Goal: Navigation & Orientation: Find specific page/section

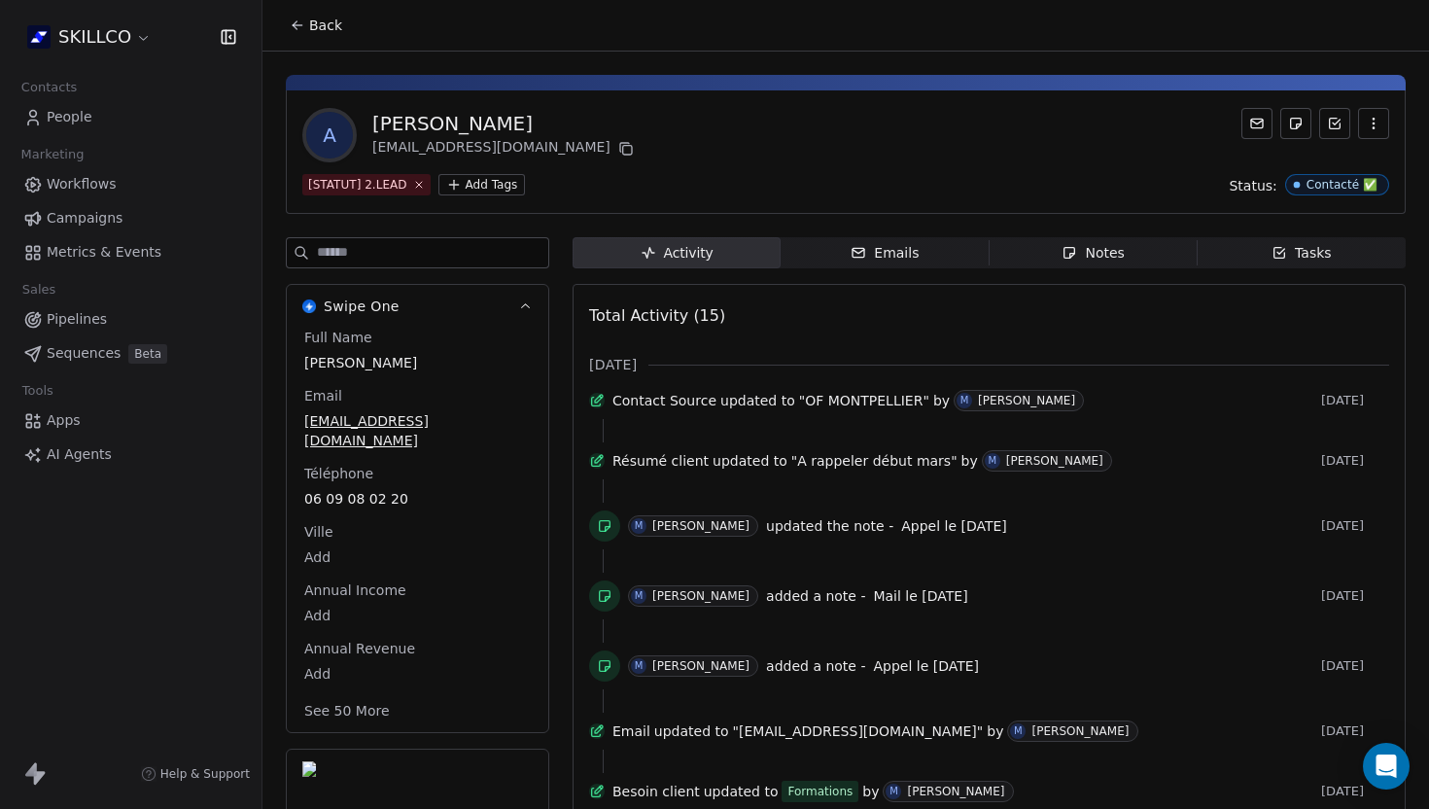
click at [1095, 244] on div "Notes" at bounding box center [1093, 253] width 62 height 20
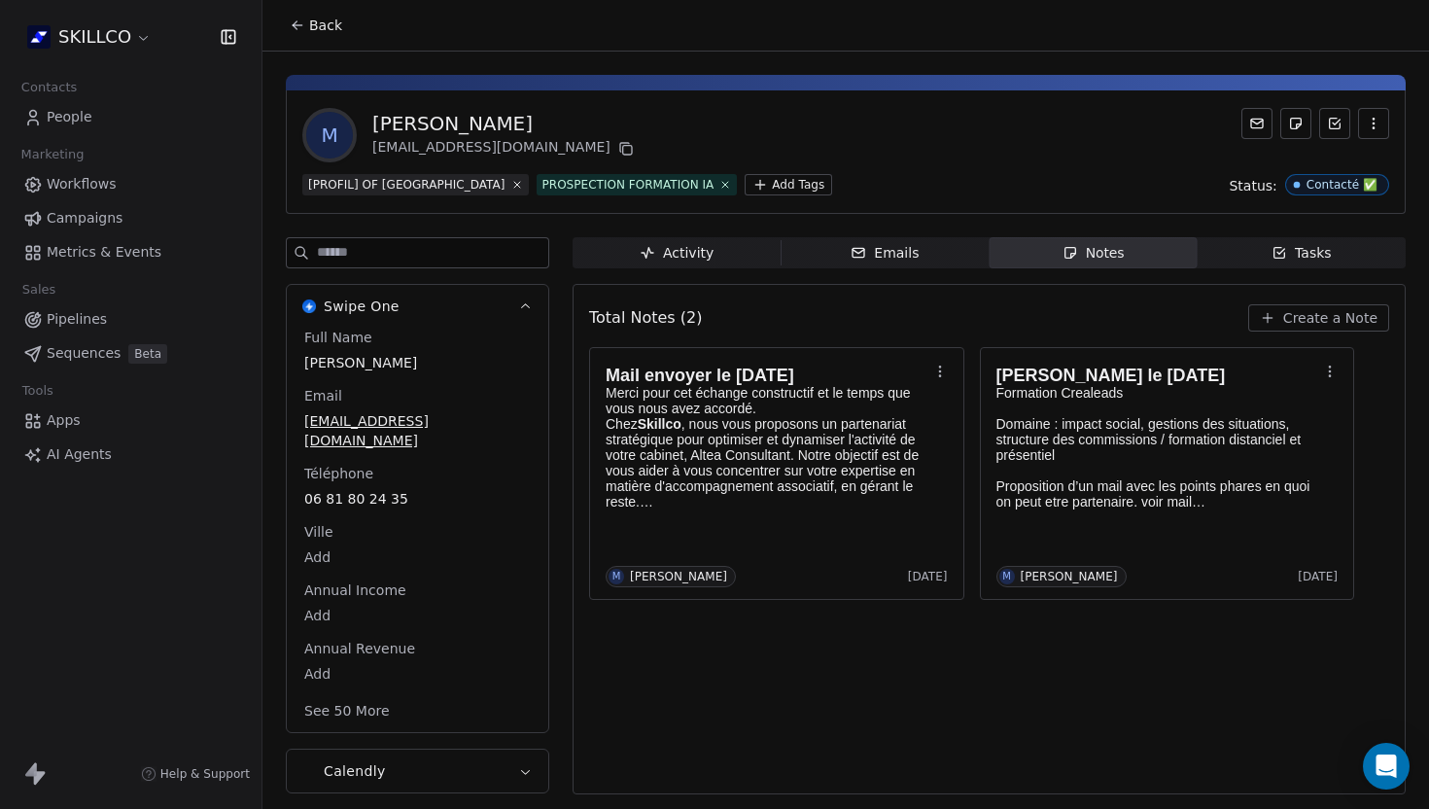
click at [301, 18] on icon at bounding box center [298, 26] width 16 height 16
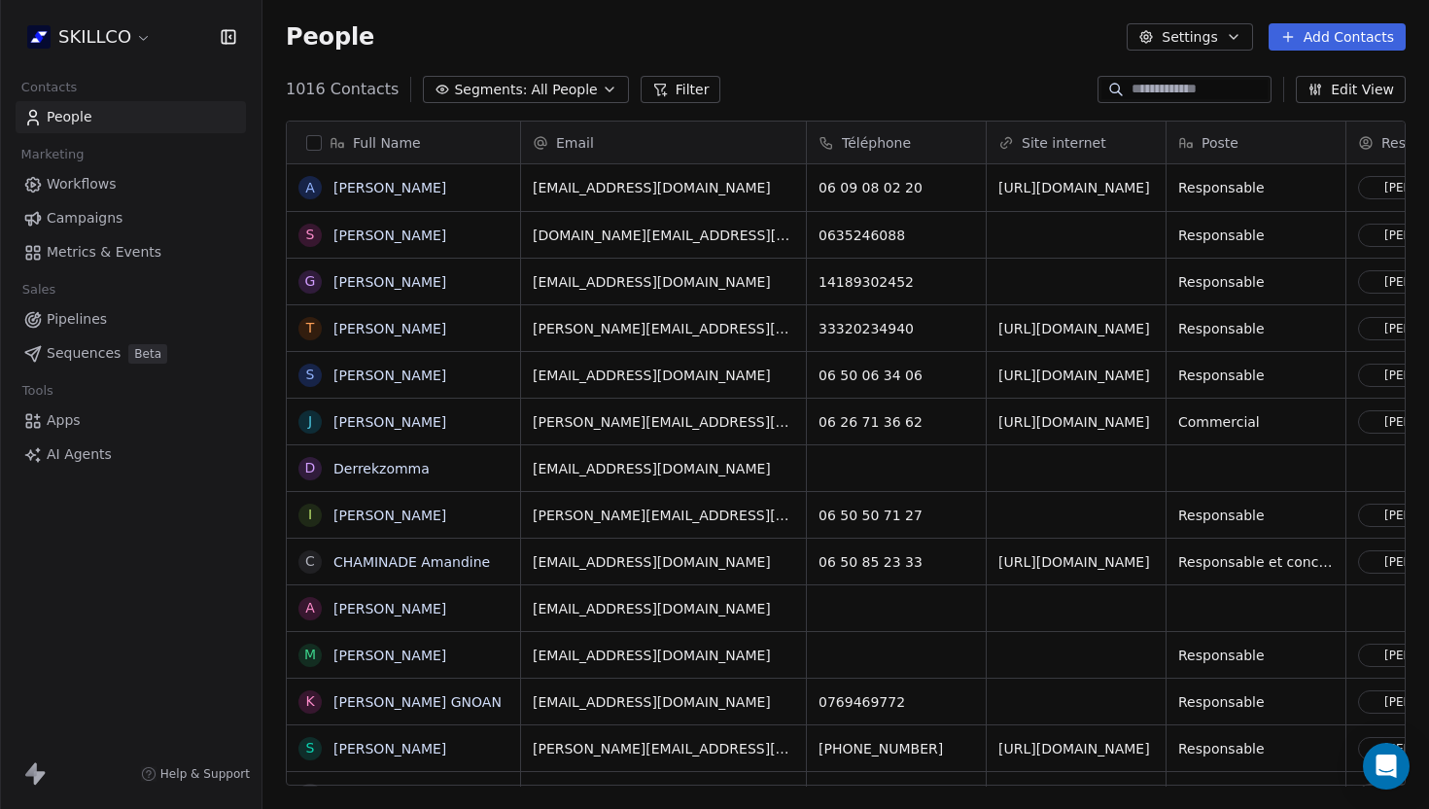
scroll to position [712, 1167]
